Goal: Find contact information: Find contact information

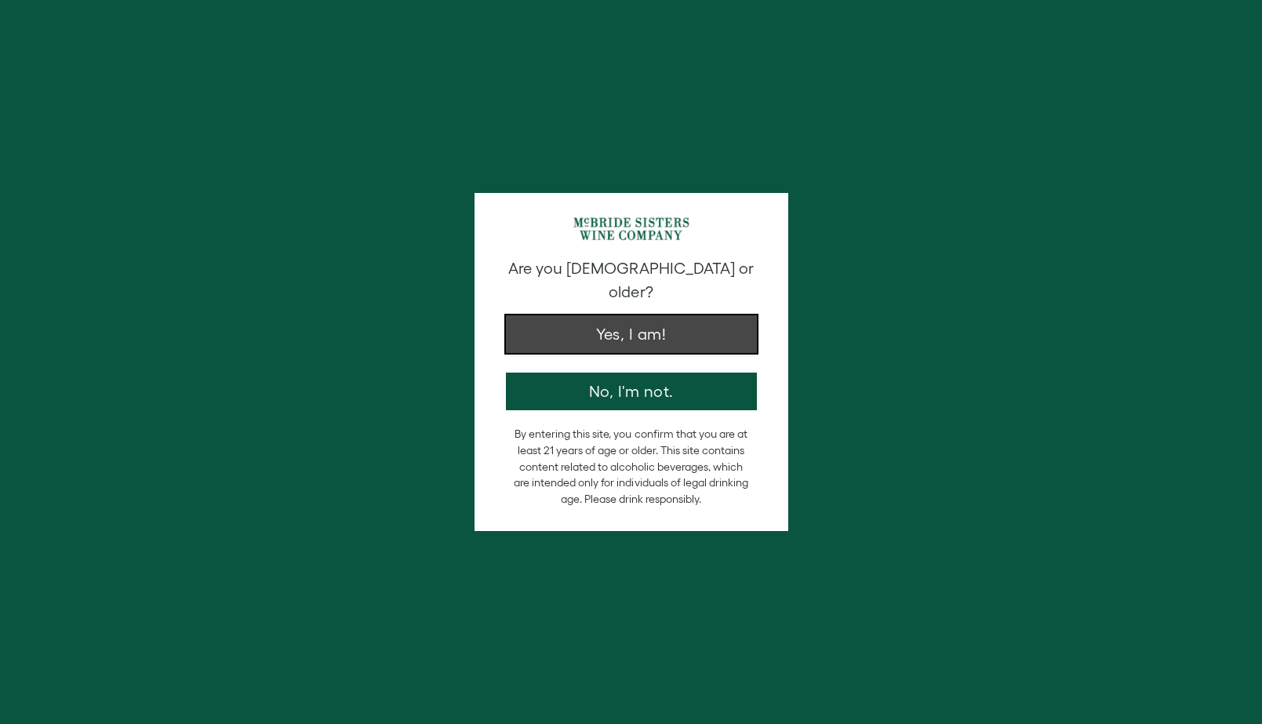
click at [639, 315] on button "Yes, I am!" at bounding box center [631, 334] width 251 height 38
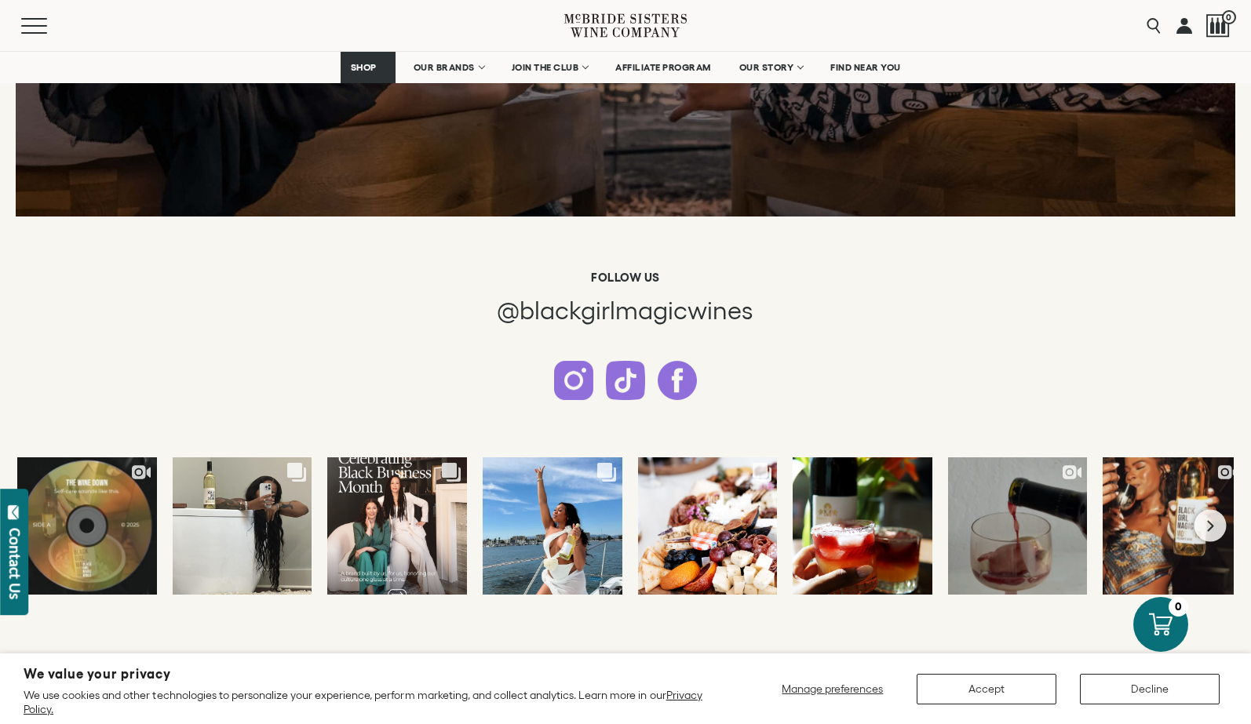
scroll to position [3416, 0]
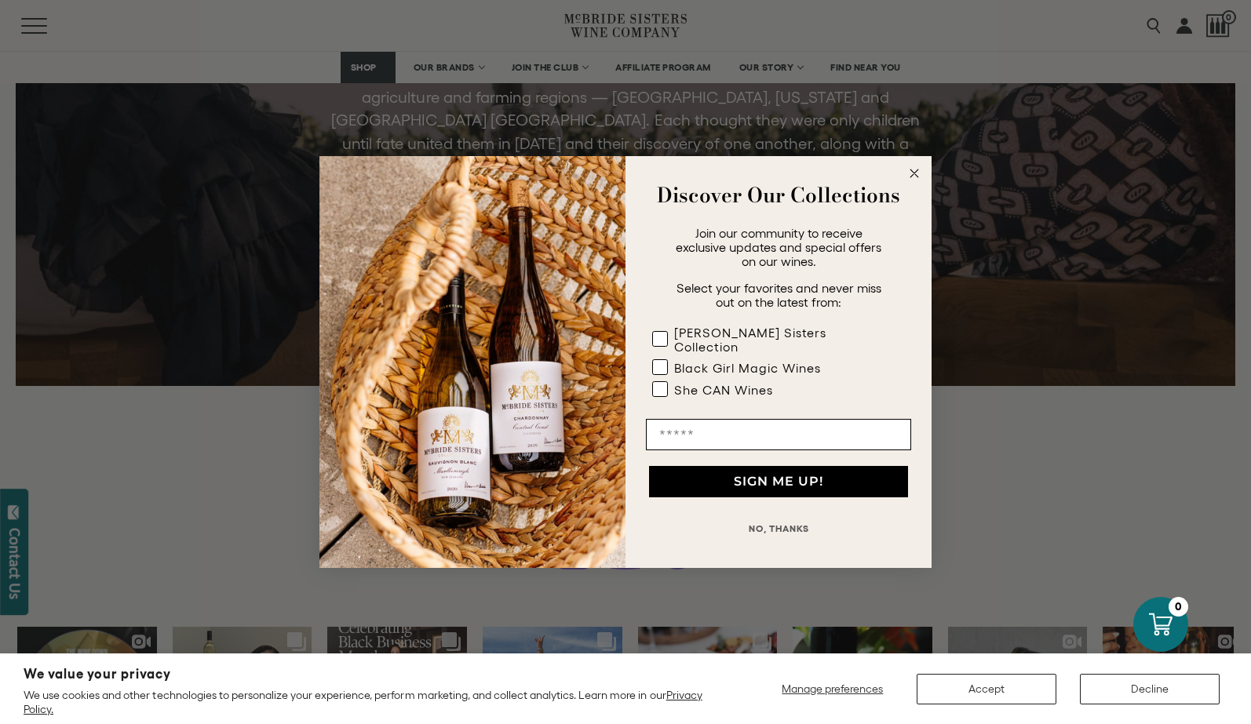
click at [785, 535] on button "NO, THANKS" at bounding box center [778, 528] width 265 height 31
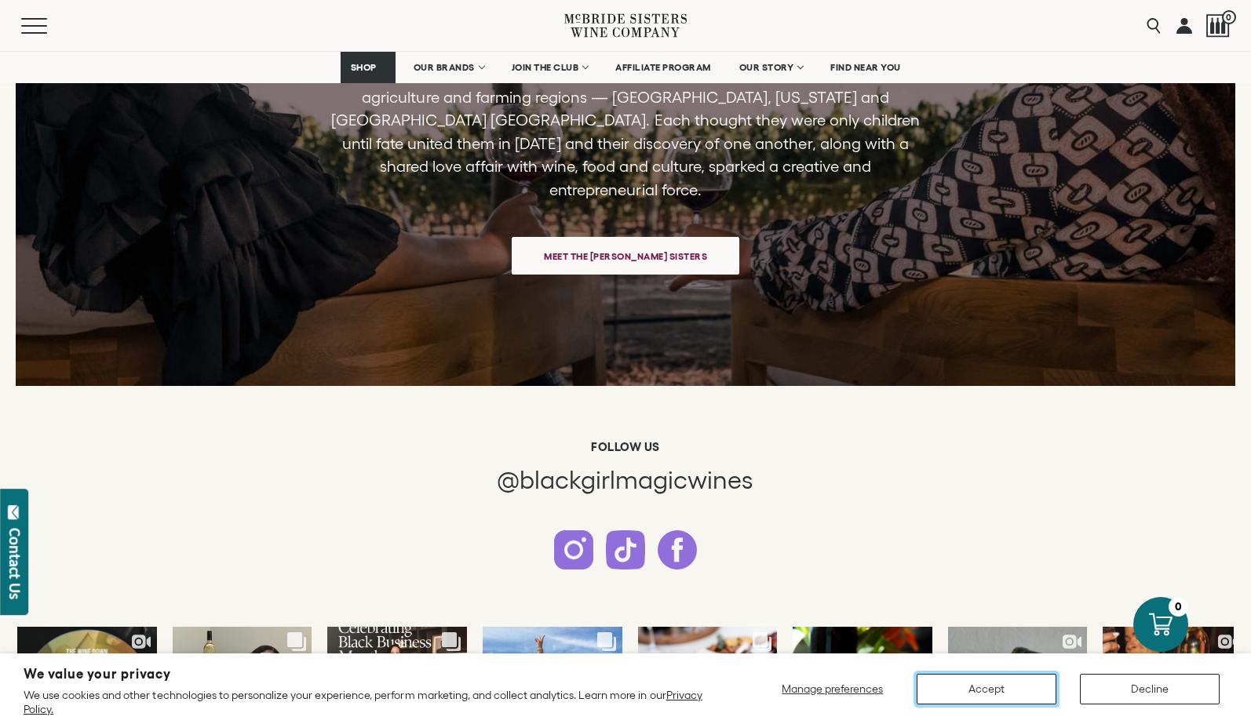
click at [972, 684] on button "Accept" at bounding box center [986, 689] width 140 height 31
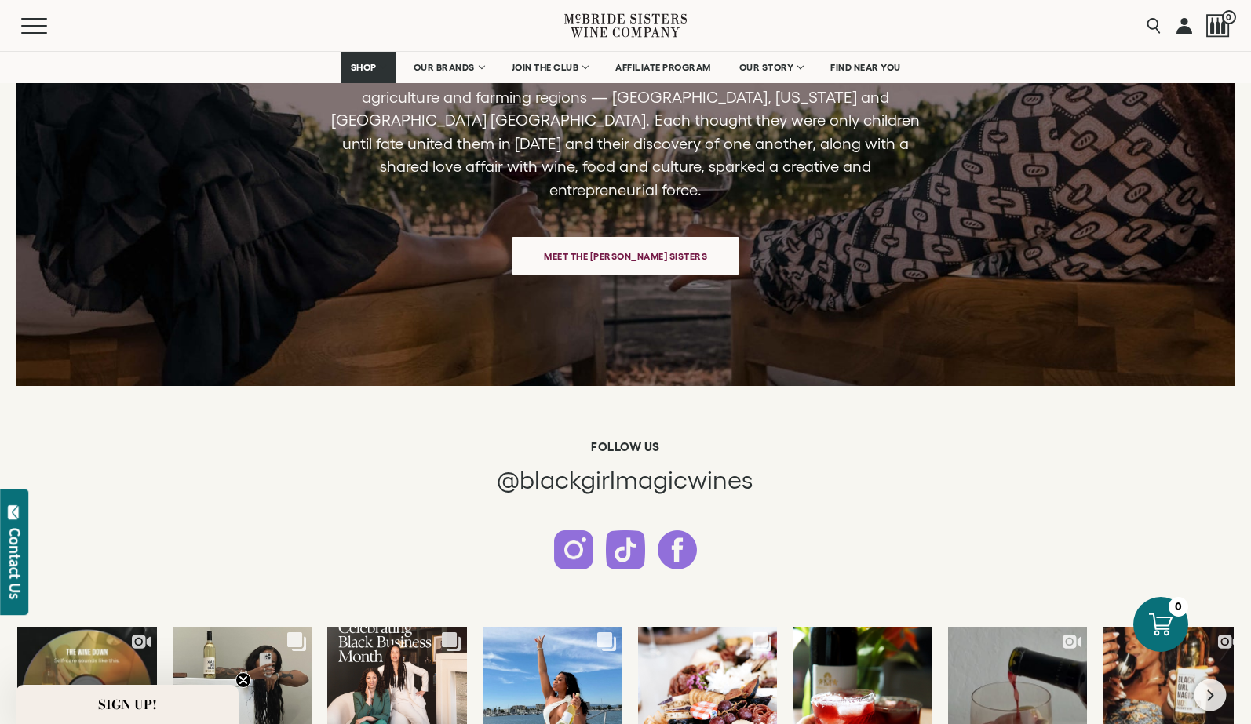
drag, startPoint x: 1080, startPoint y: 572, endPoint x: 1207, endPoint y: 576, distance: 126.4
drag, startPoint x: 1230, startPoint y: 568, endPoint x: 1114, endPoint y: 570, distance: 116.1
drag, startPoint x: 1090, startPoint y: 566, endPoint x: 1173, endPoint y: 569, distance: 82.4
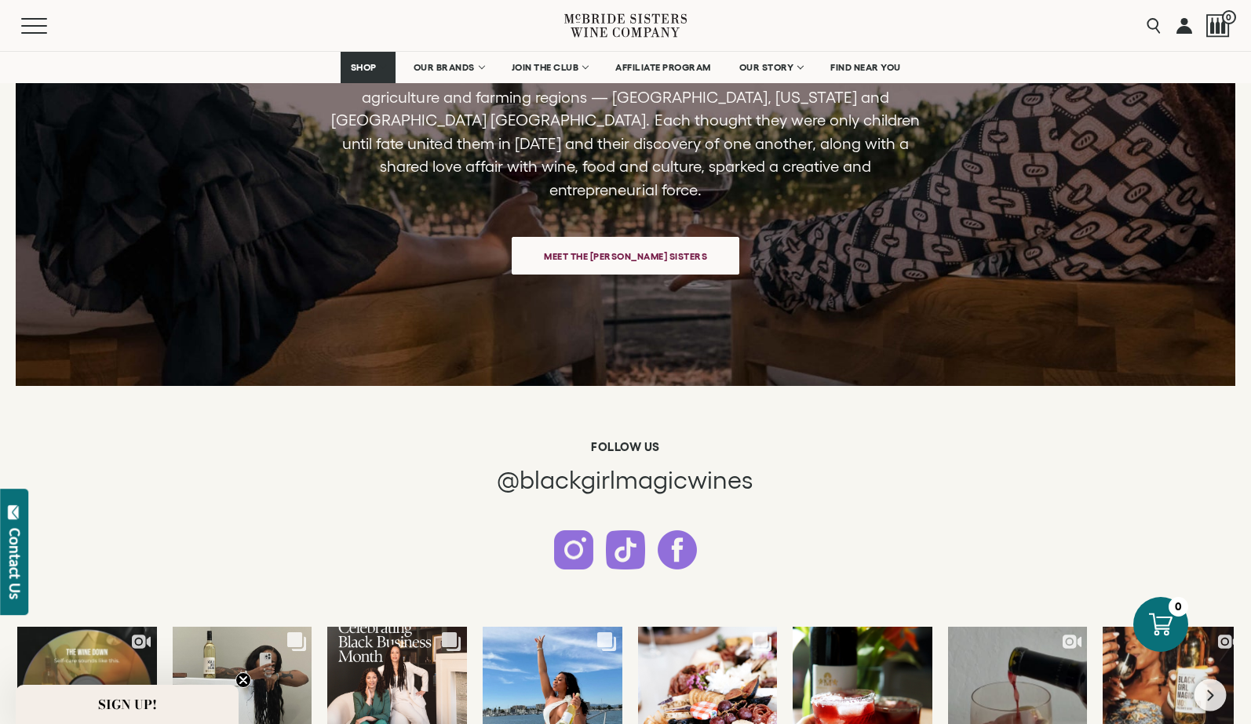
drag, startPoint x: 1226, startPoint y: 569, endPoint x: 1132, endPoint y: 570, distance: 94.1
drag, startPoint x: 1091, startPoint y: 569, endPoint x: 1156, endPoint y: 568, distance: 64.3
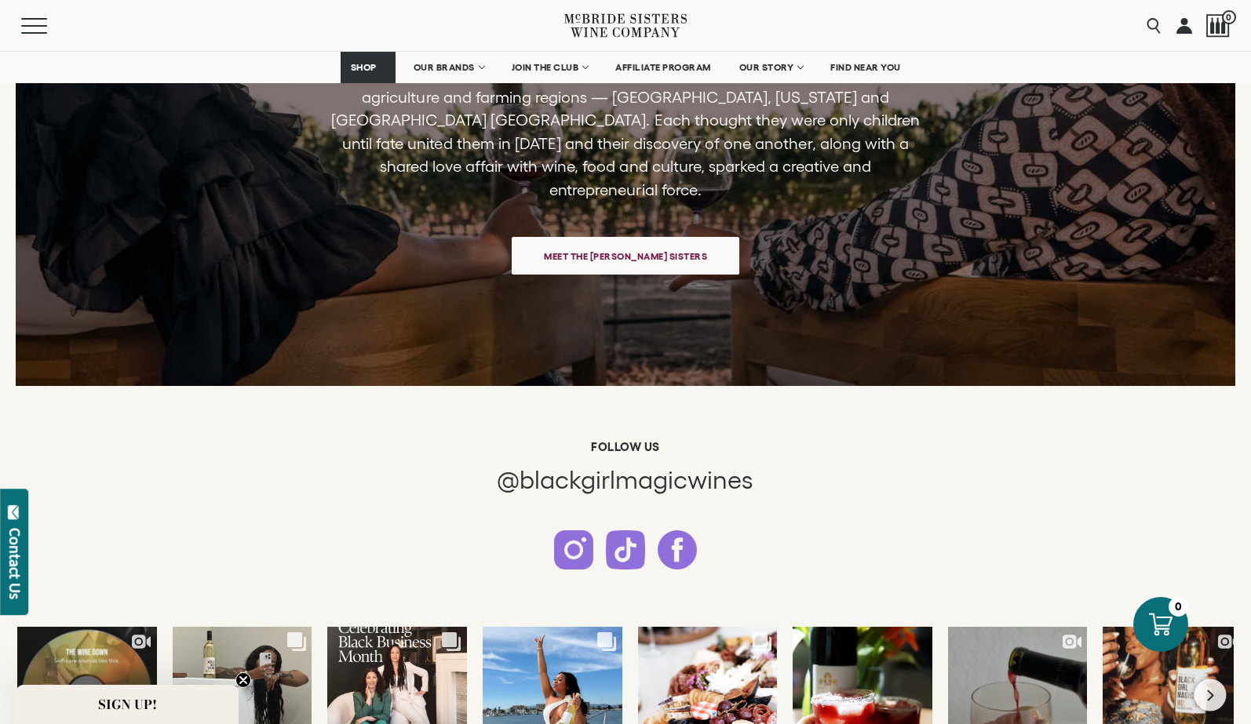
drag, startPoint x: 1100, startPoint y: 566, endPoint x: 1148, endPoint y: 568, distance: 47.9
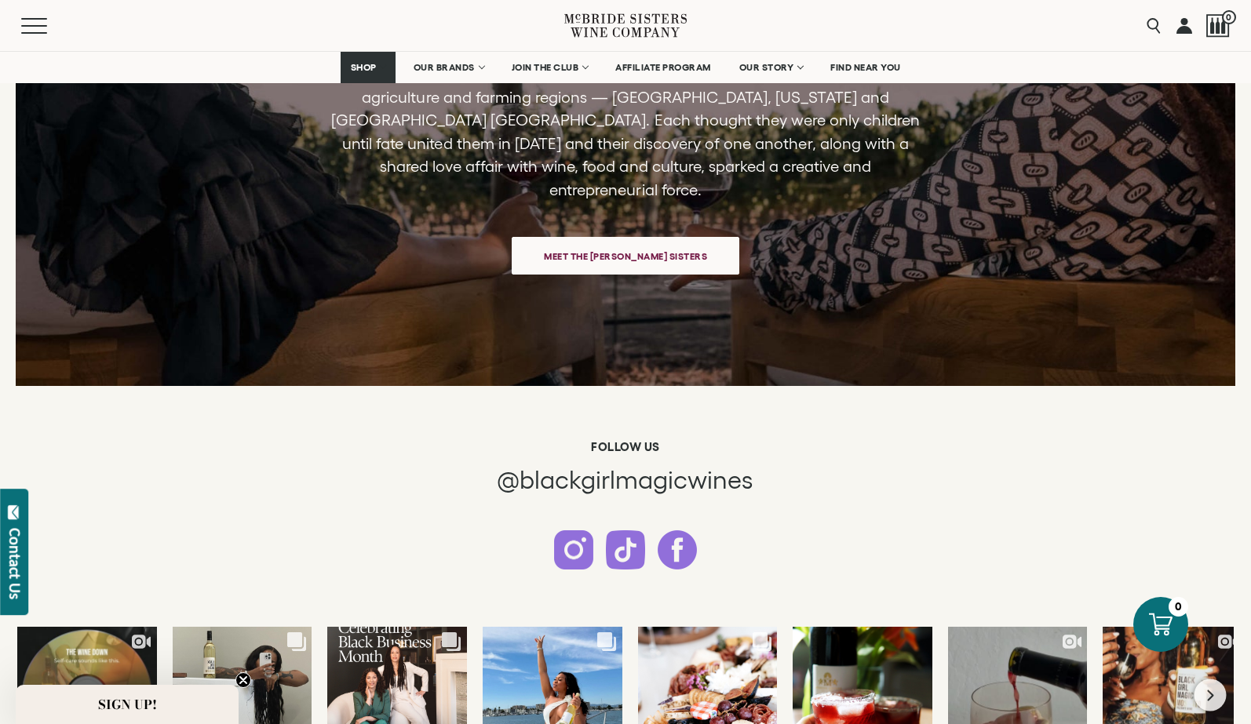
drag, startPoint x: 1150, startPoint y: 570, endPoint x: 1181, endPoint y: 565, distance: 31.0
drag, startPoint x: 1229, startPoint y: 570, endPoint x: 1074, endPoint y: 568, distance: 154.6
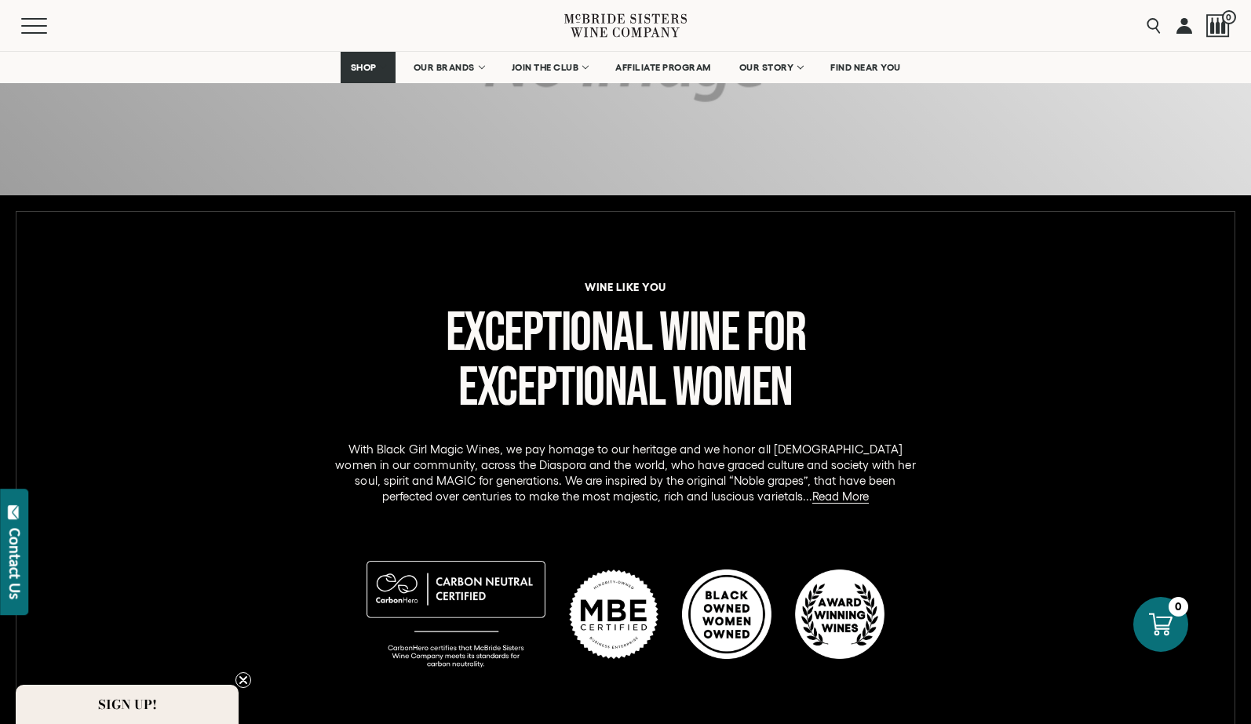
scroll to position [380, 0]
